Goal: Transaction & Acquisition: Purchase product/service

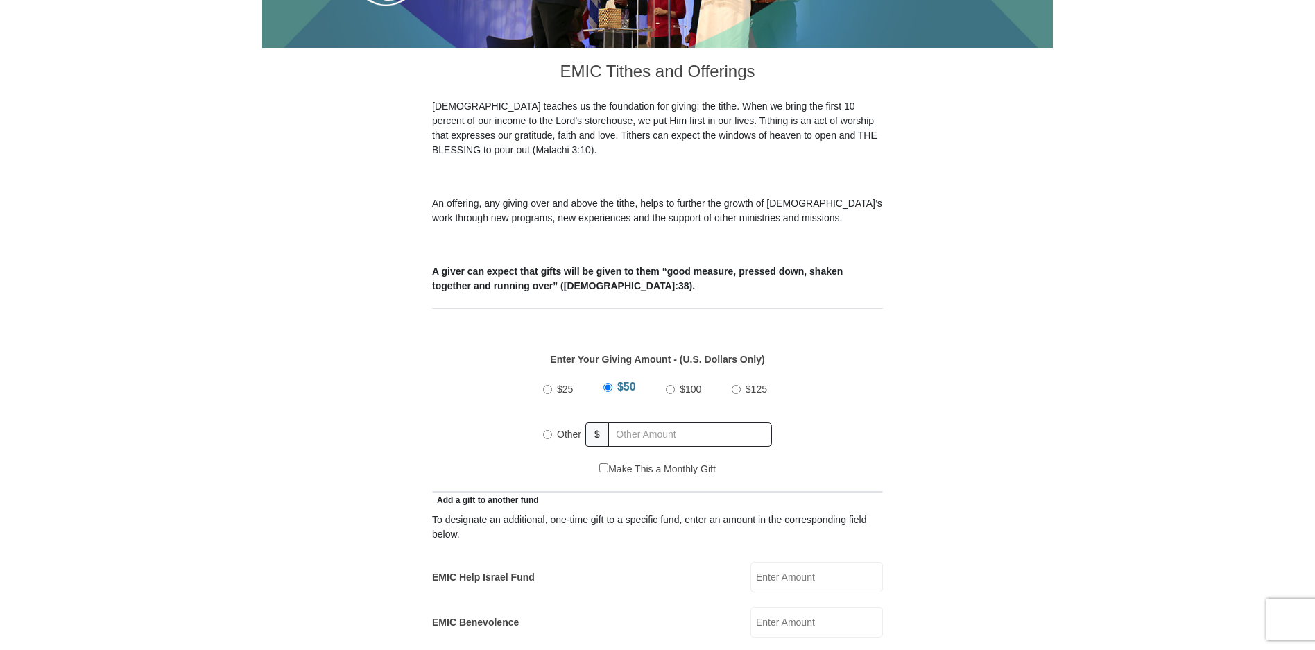
scroll to position [408, 0]
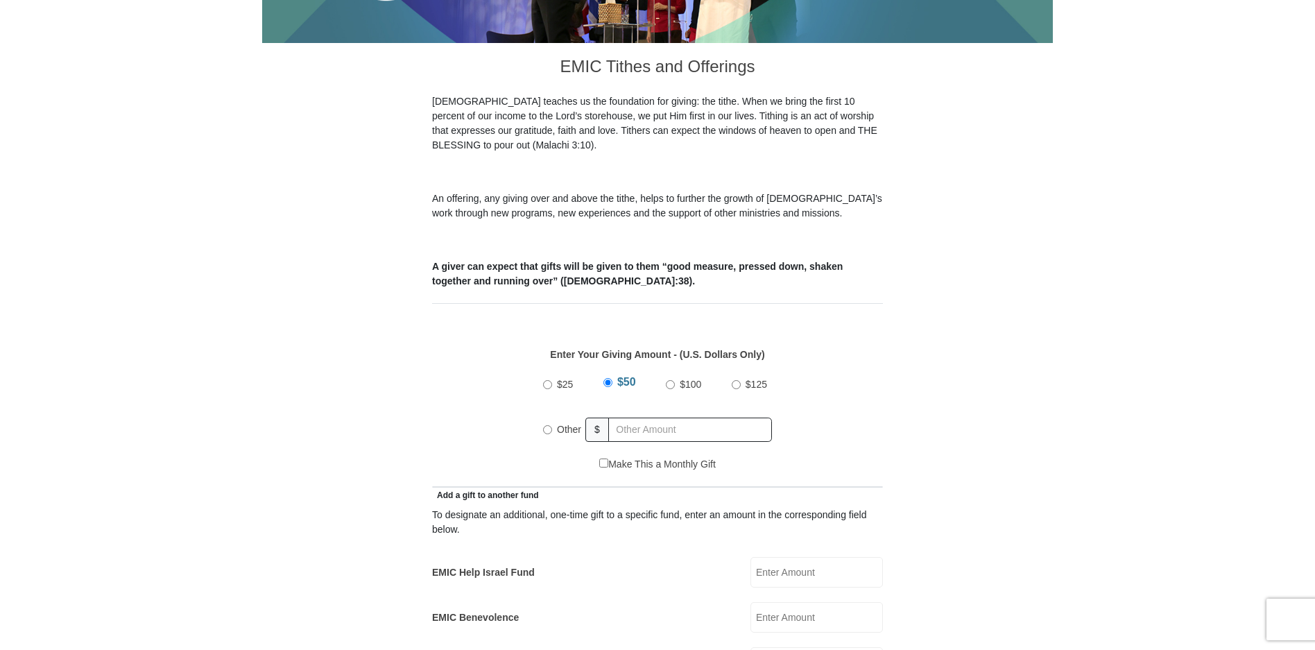
click at [548, 425] on input "Other" at bounding box center [547, 429] width 9 height 9
radio input "true"
type input "107"
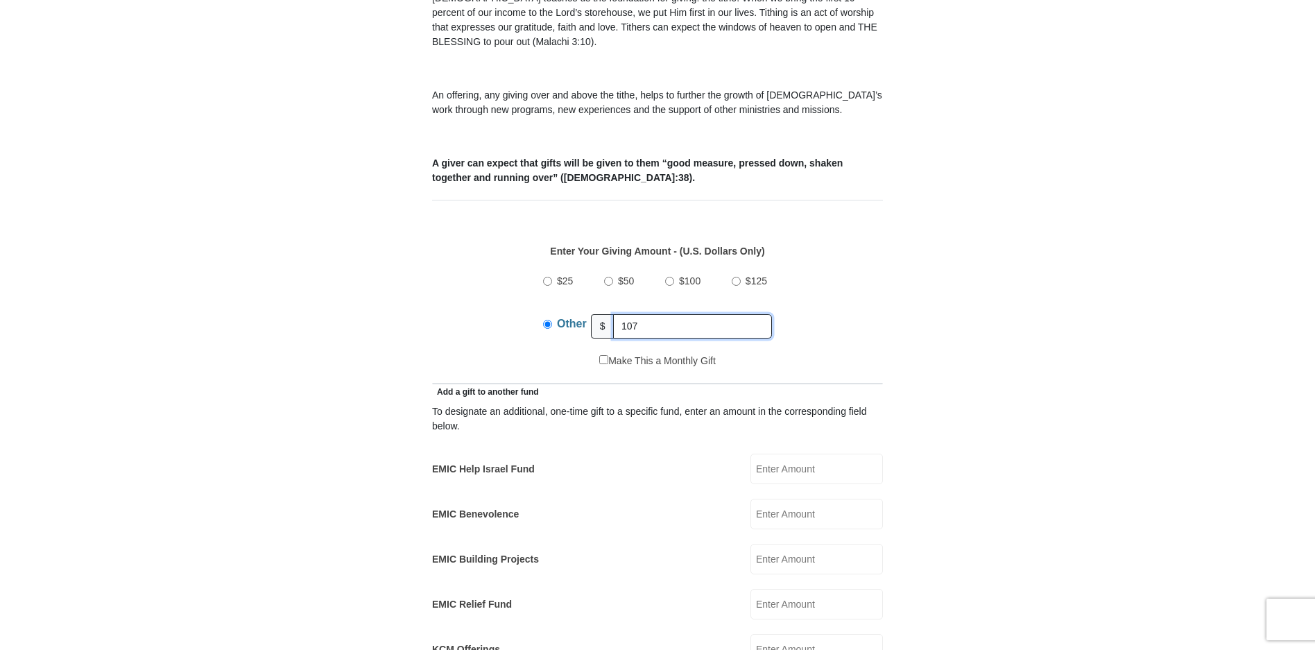
scroll to position [547, 0]
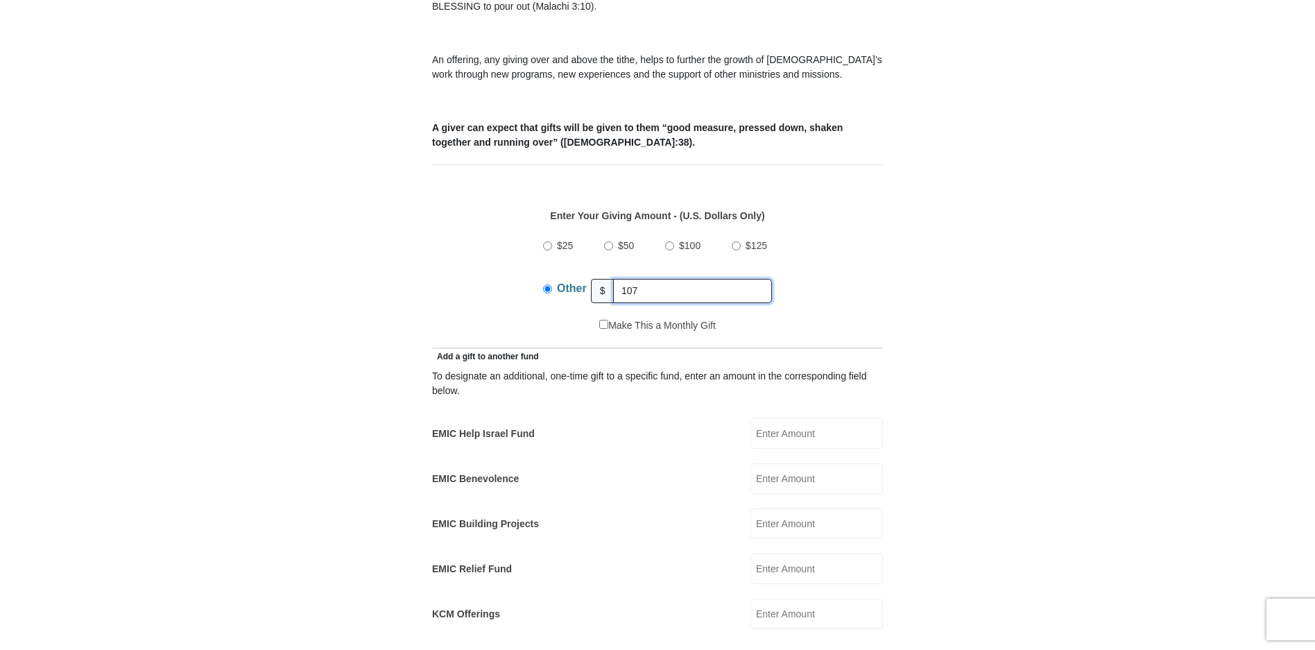
drag, startPoint x: 657, startPoint y: 272, endPoint x: 676, endPoint y: 267, distance: 19.5
click at [609, 273] on div "Other $ 107" at bounding box center [657, 290] width 229 height 35
click at [758, 418] on input "EMIC Help Israel Fund" at bounding box center [816, 433] width 132 height 31
paste input "107"
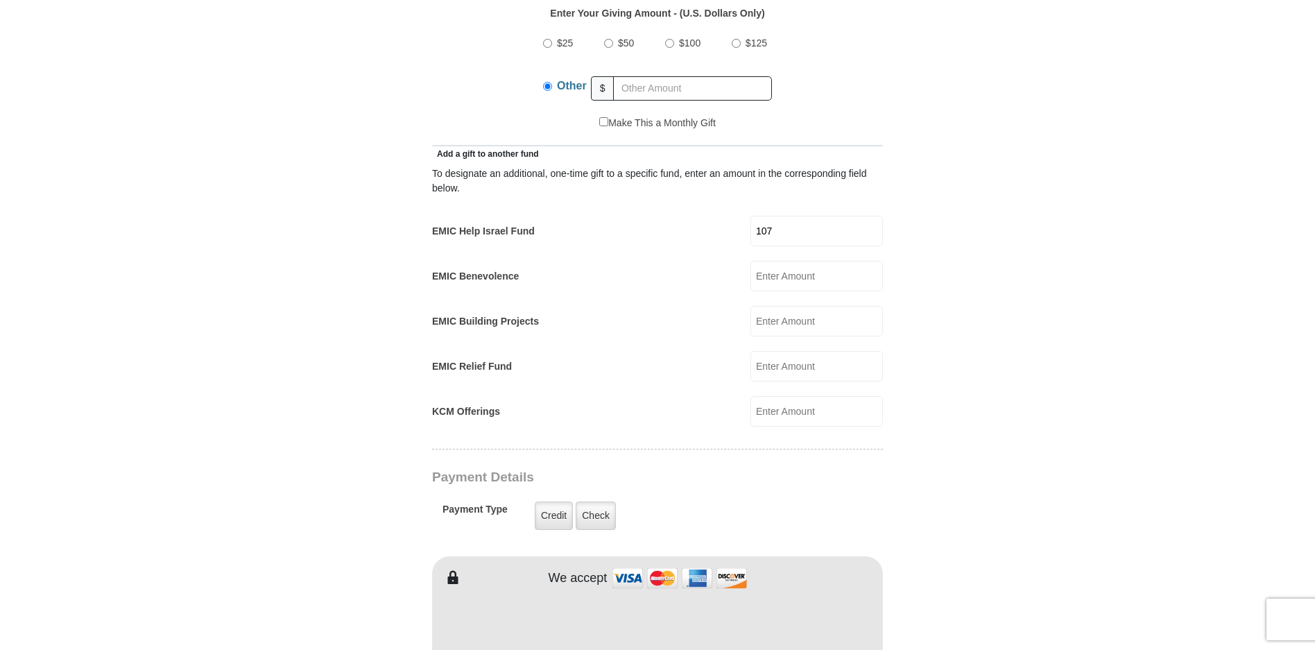
scroll to position [755, 0]
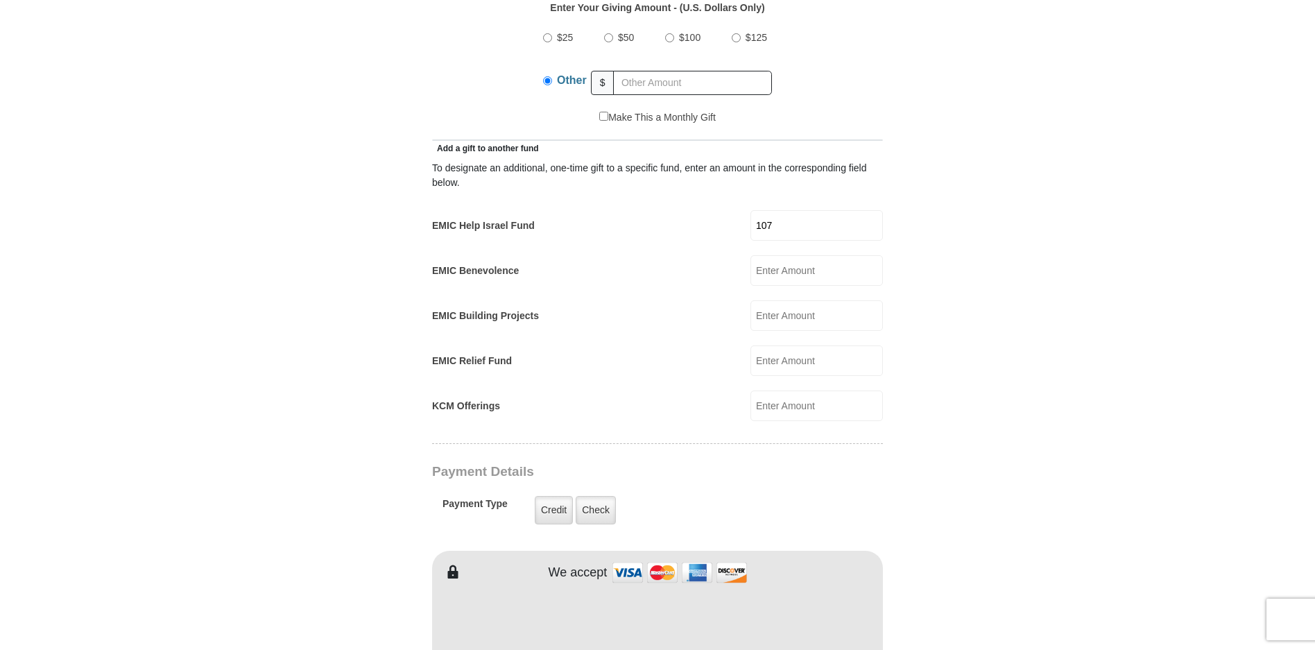
type input "107"
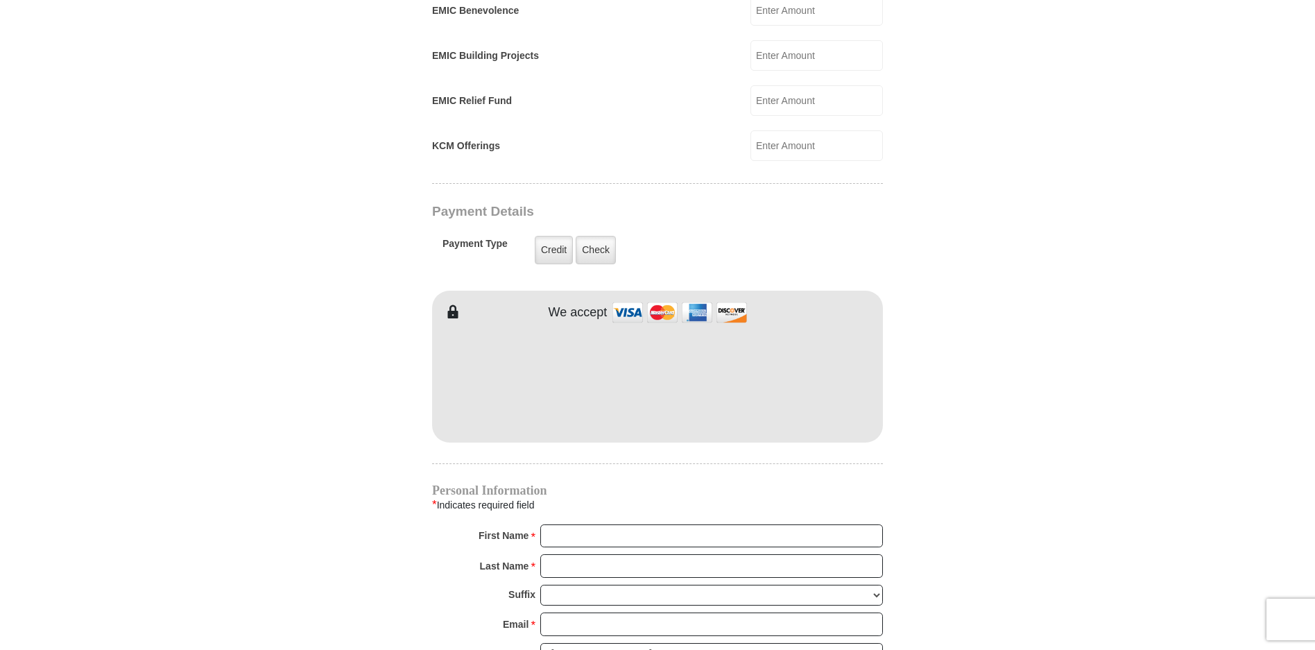
scroll to position [1032, 0]
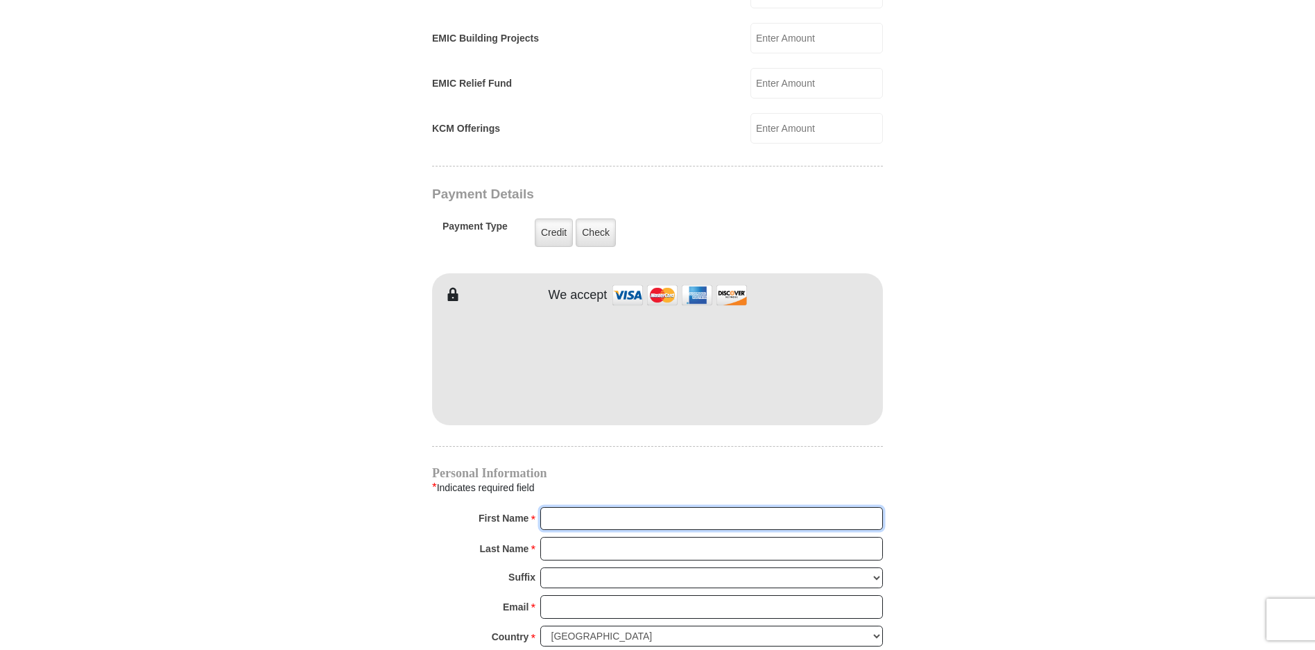
click at [568, 508] on input "First Name *" at bounding box center [711, 519] width 343 height 24
type input "[PERSON_NAME]"
type input "Skyttedal"
type input "[EMAIL_ADDRESS][DOMAIN_NAME]"
select select "SE"
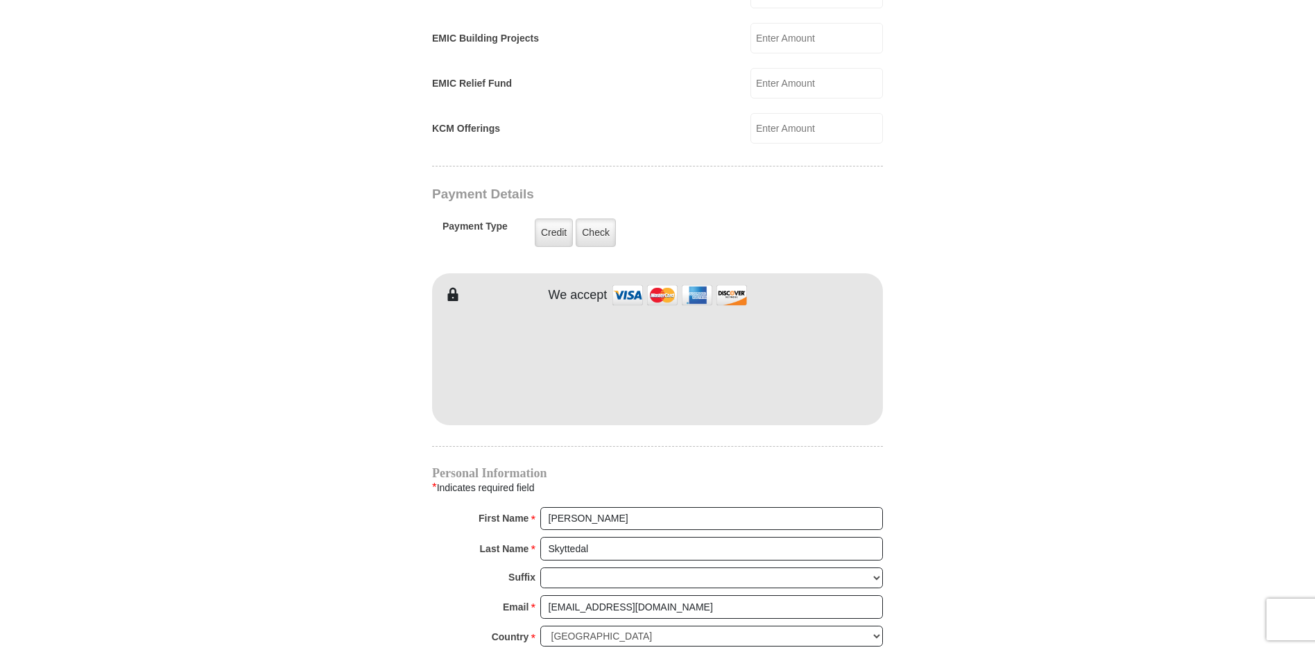
type input "Björkrisvägen"
type input "2A"
type input "[GEOGRAPHIC_DATA]"
type input "70234"
type input "0761858413"
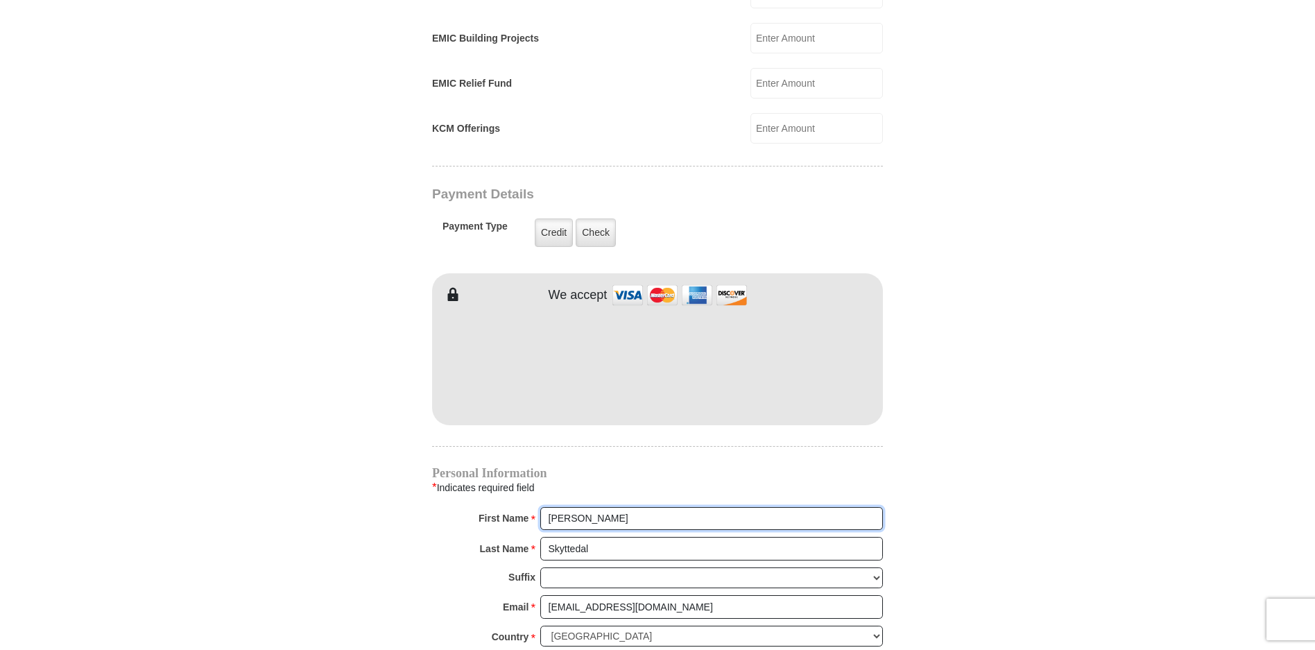
click at [569, 507] on input "[PERSON_NAME]" at bounding box center [711, 519] width 343 height 24
type input "[PERSON_NAME] och [PERSON_NAME]"
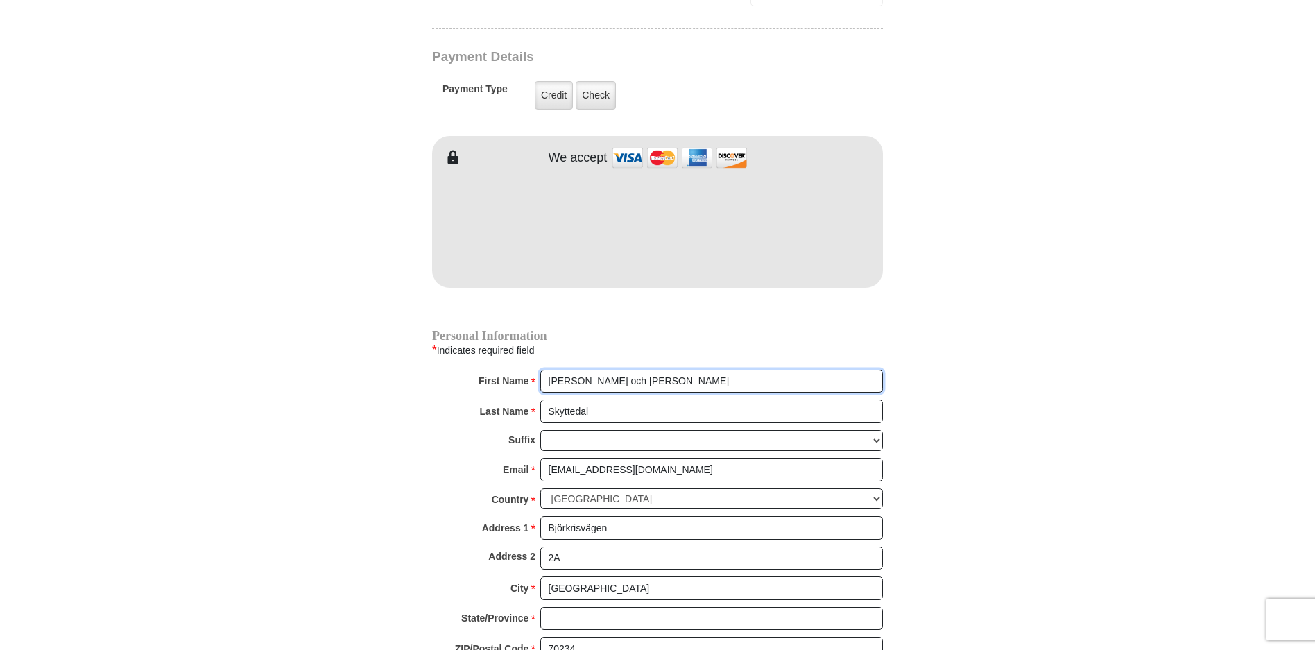
scroll to position [1171, 0]
click at [562, 545] on input "2A" at bounding box center [711, 557] width 343 height 24
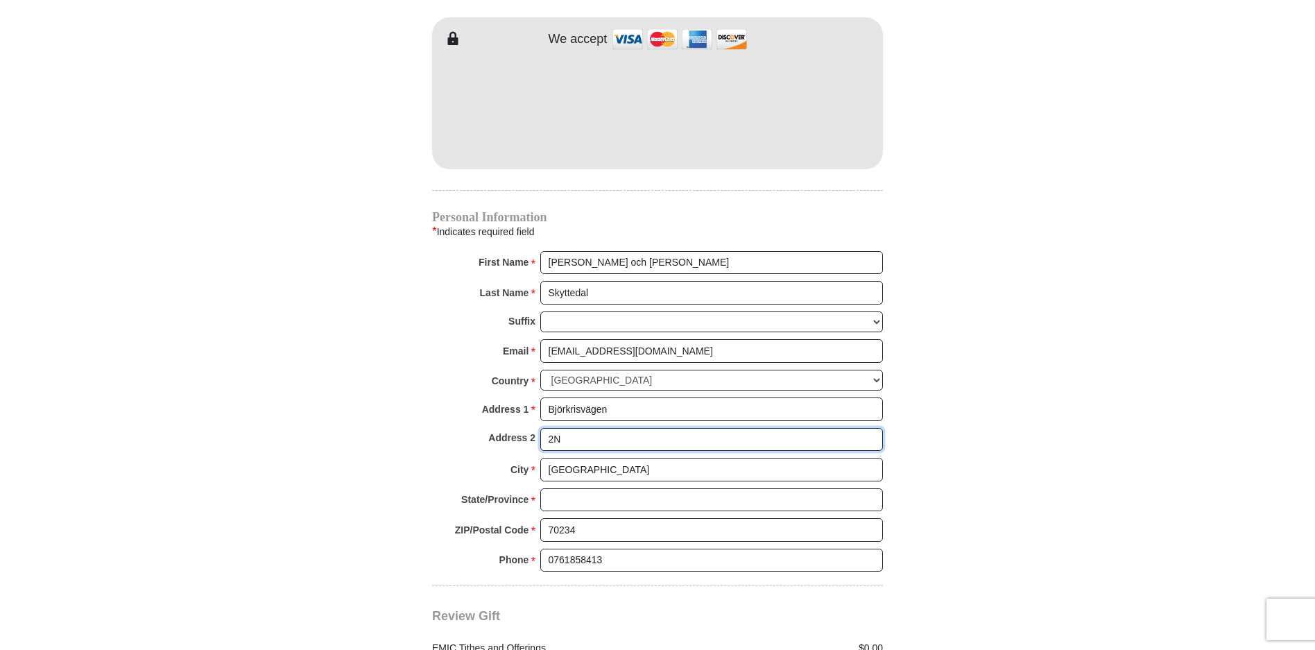
scroll to position [1310, 0]
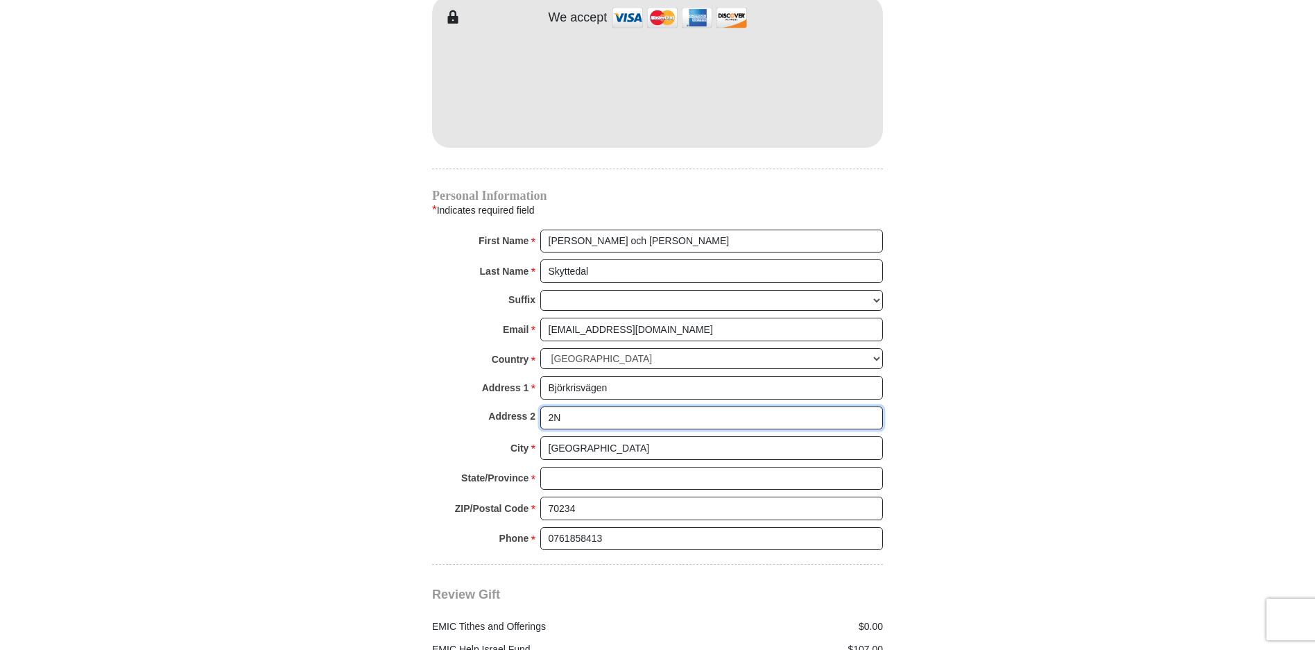
type input "2N"
click at [557, 467] on input "State/Province *" at bounding box center [711, 479] width 343 height 24
type input "Närke"
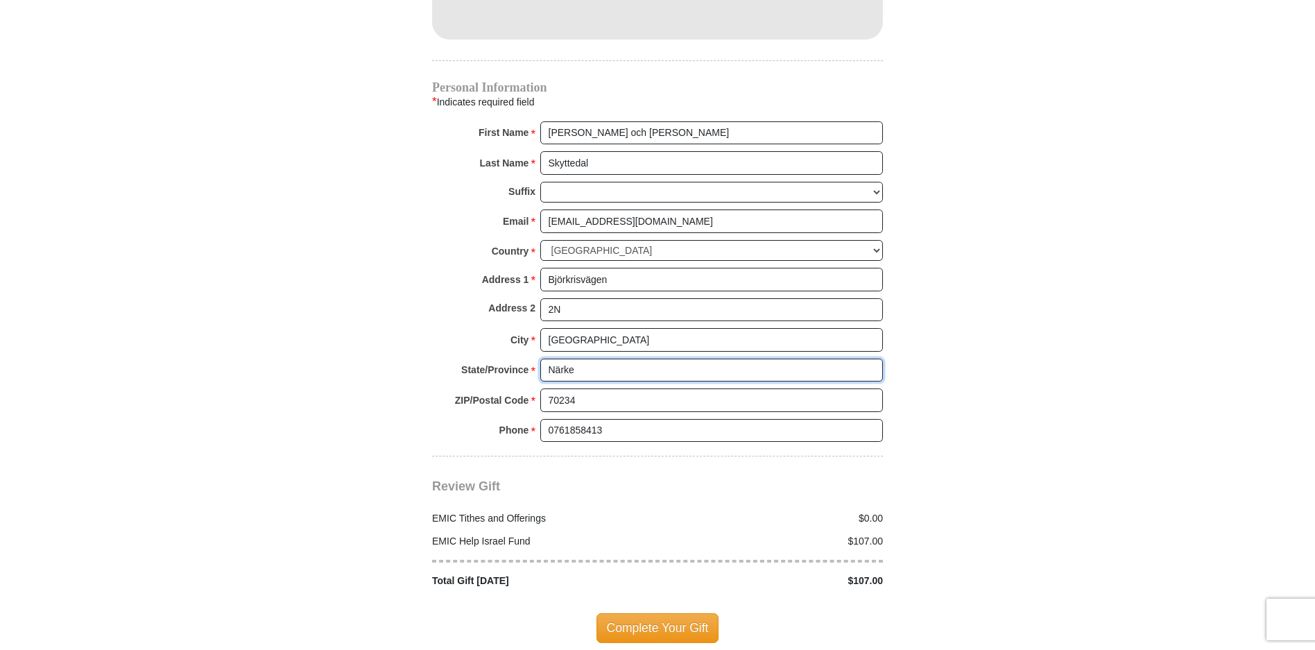
scroll to position [1518, 0]
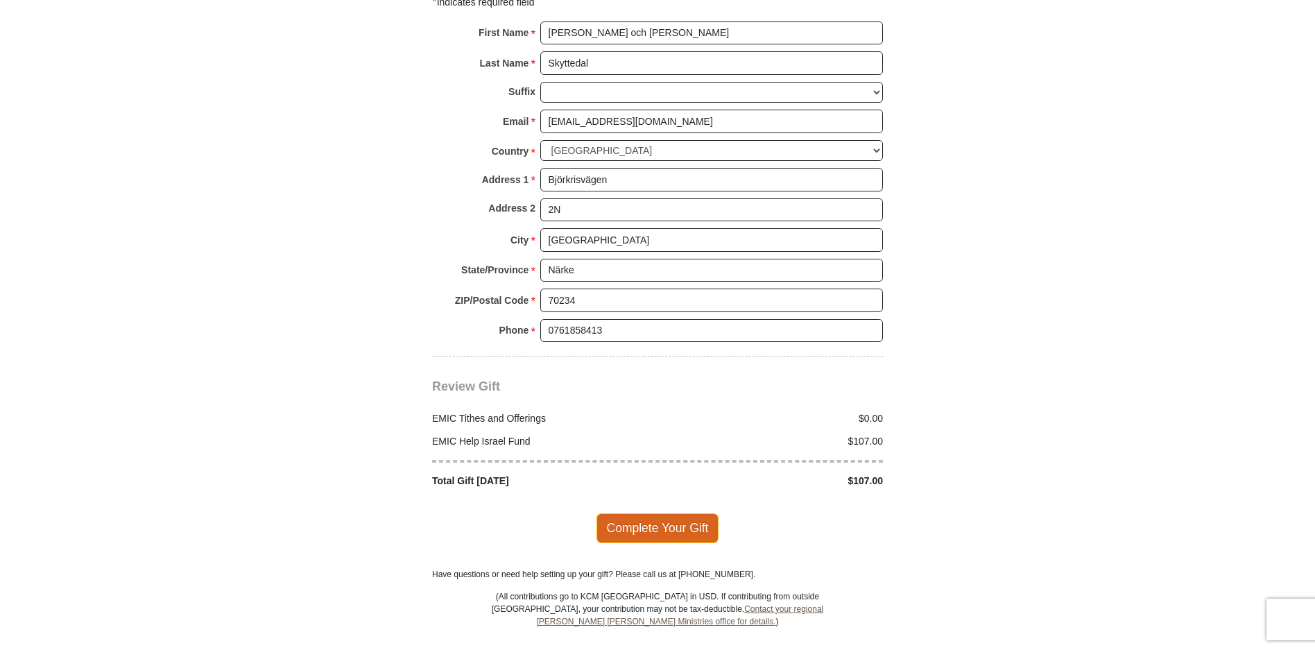
click at [650, 514] on span "Complete Your Gift" at bounding box center [657, 527] width 123 height 29
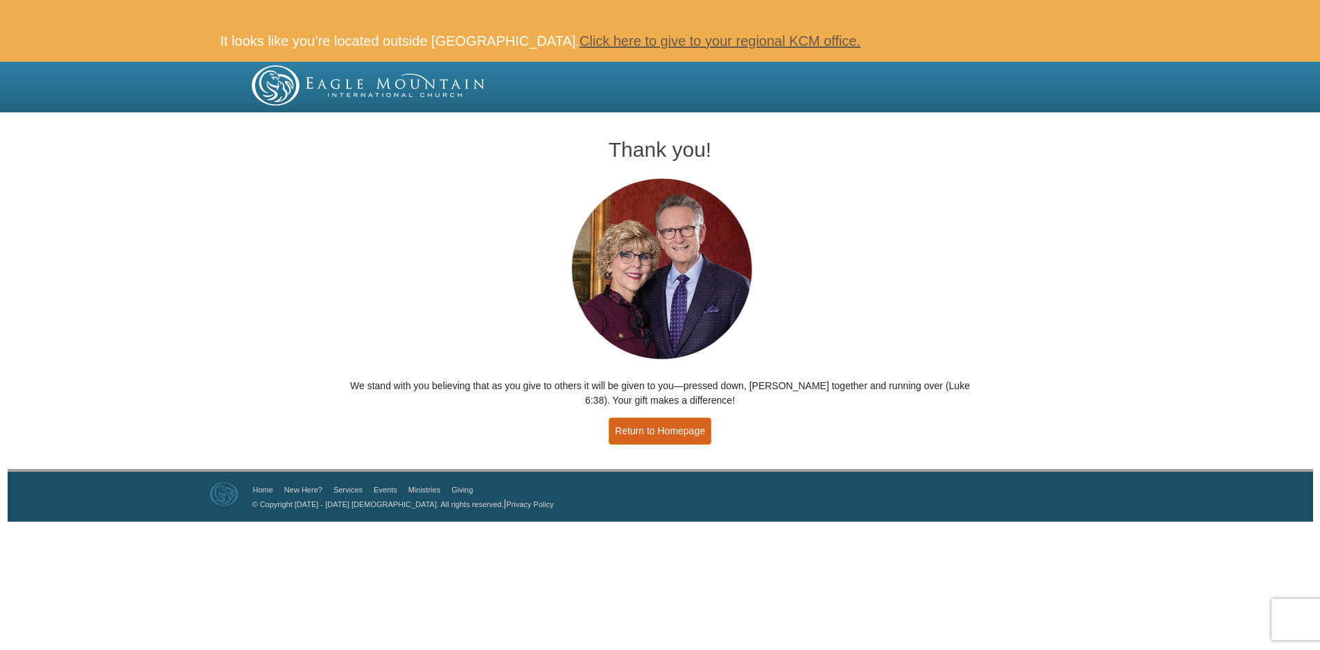
click at [658, 434] on link "Return to Homepage" at bounding box center [660, 430] width 103 height 27
